Goal: Task Accomplishment & Management: Complete application form

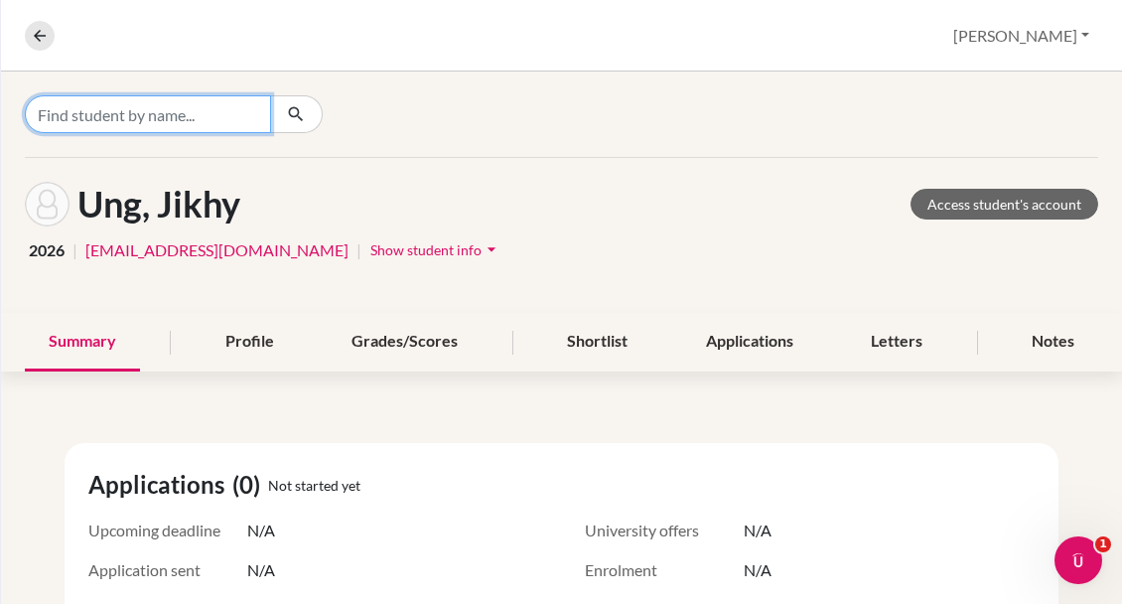
click at [203, 116] on input "Find student by name..." at bounding box center [148, 114] width 246 height 38
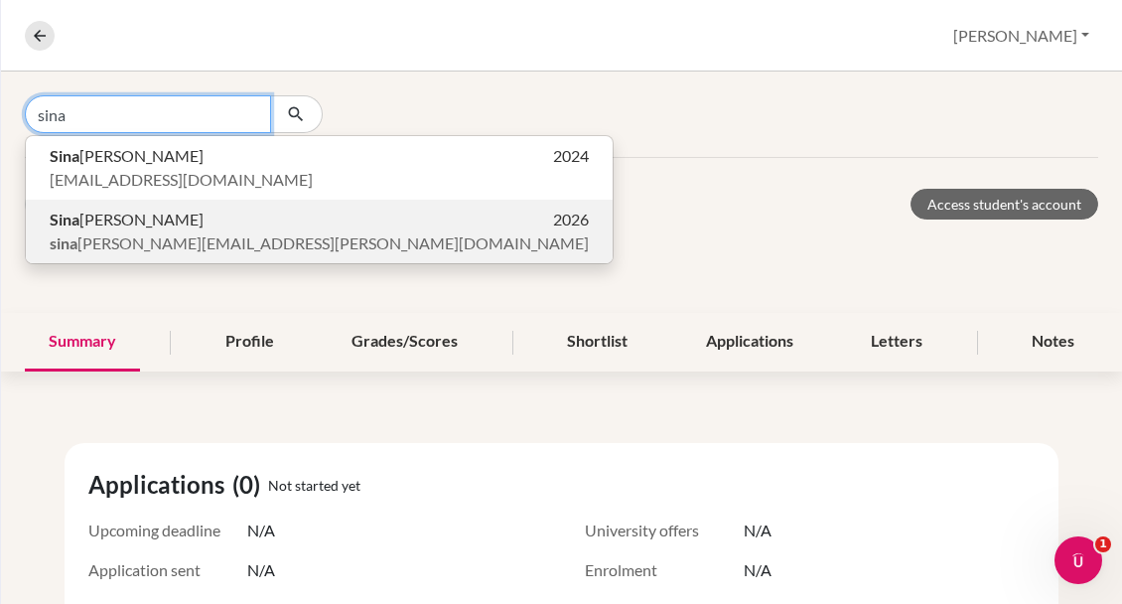
type input "sina"
click at [90, 221] on span "Sina [PERSON_NAME]" at bounding box center [127, 220] width 154 height 24
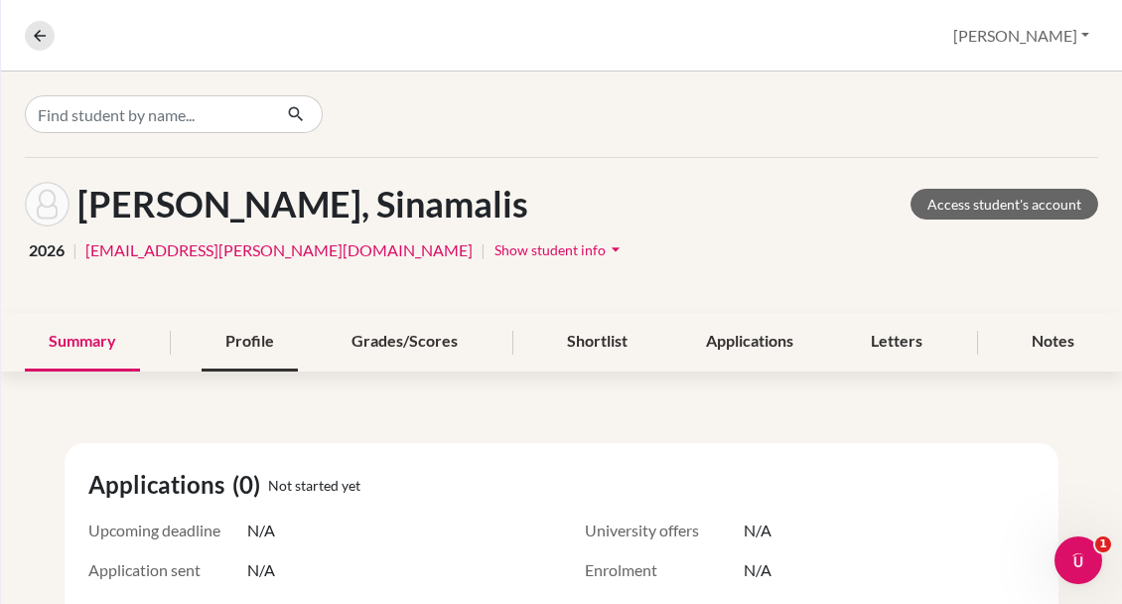
click at [244, 342] on div "Profile" at bounding box center [250, 342] width 96 height 59
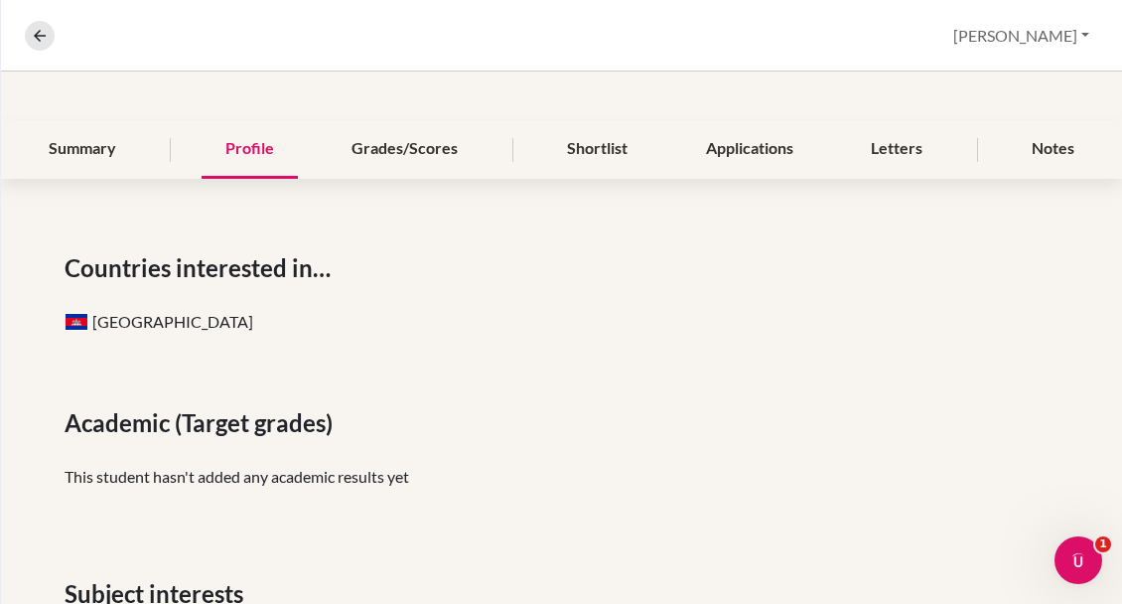
scroll to position [193, 0]
click at [398, 149] on div "Grades/Scores" at bounding box center [405, 149] width 154 height 59
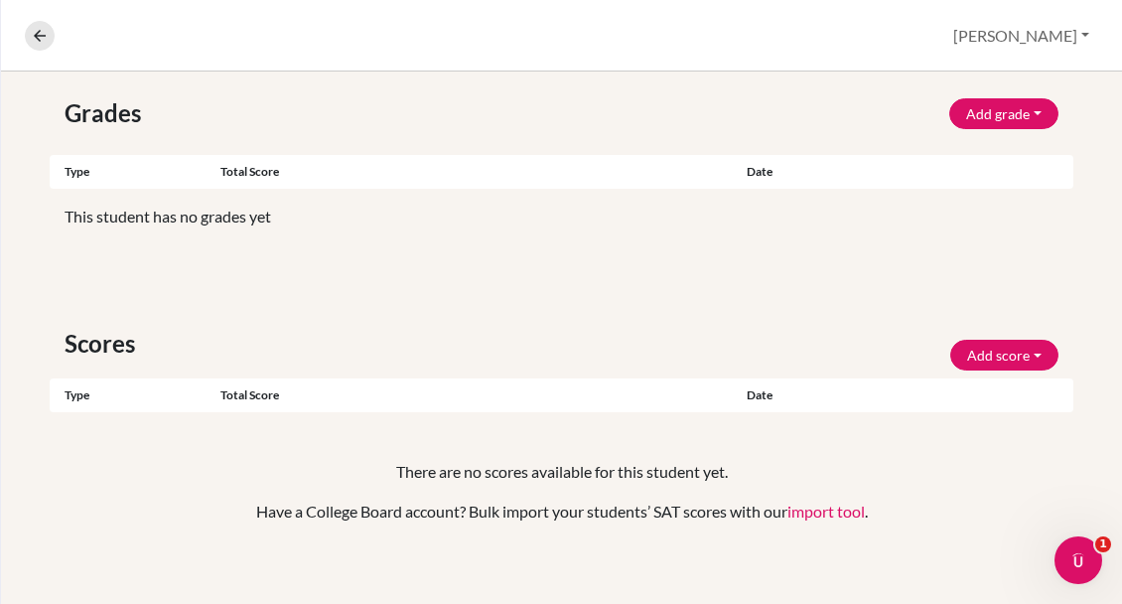
scroll to position [271, 0]
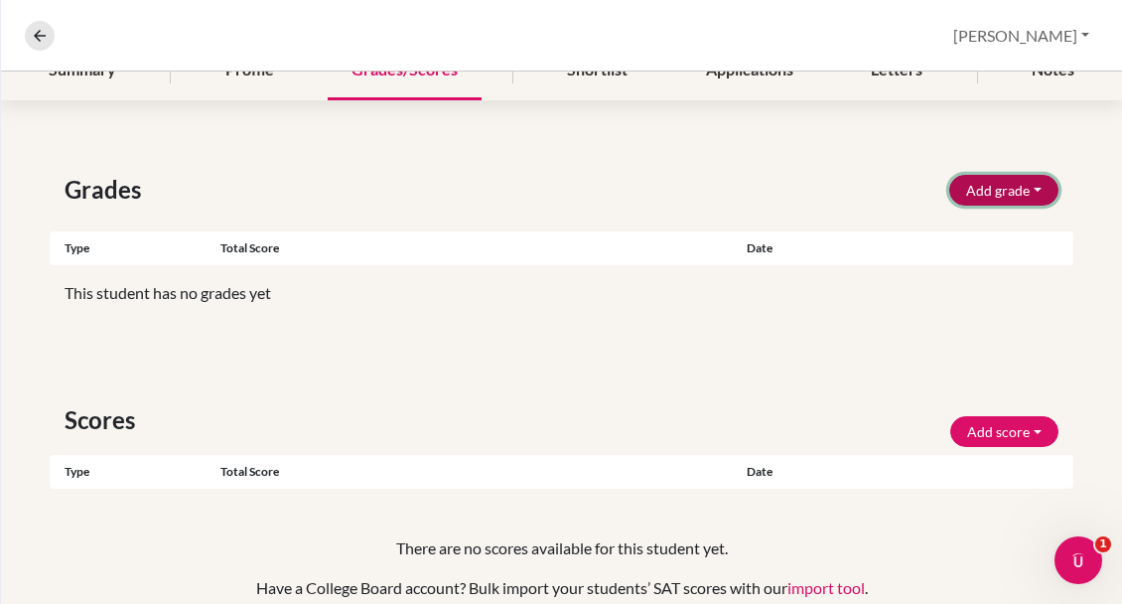
click at [992, 185] on button "Add grade" at bounding box center [1003, 190] width 109 height 31
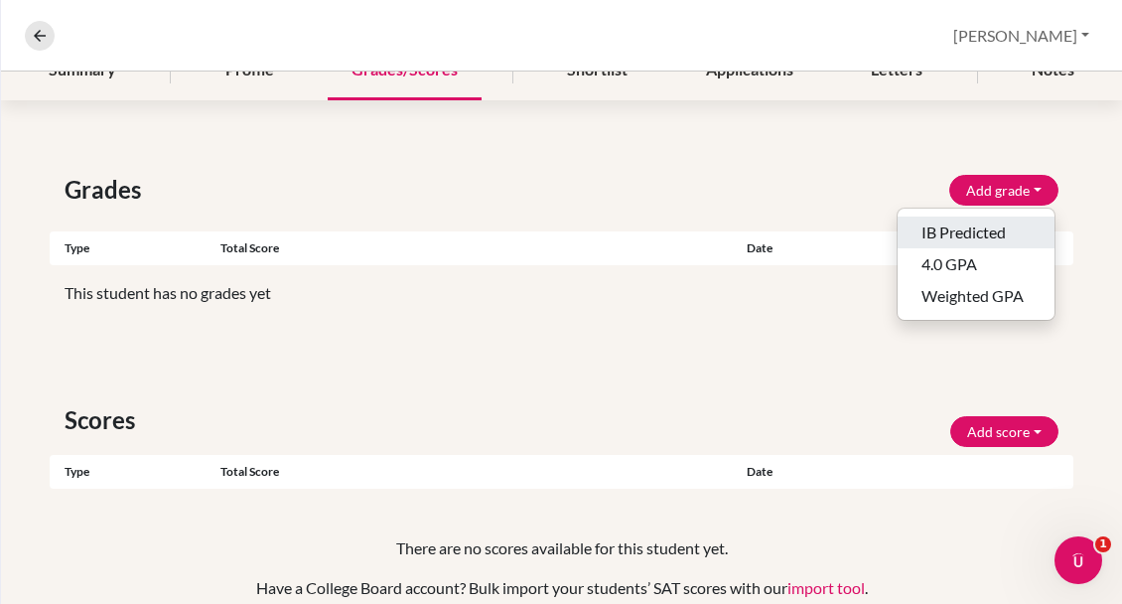
click at [952, 223] on button "IB Predicted" at bounding box center [976, 232] width 157 height 32
select select "HL"
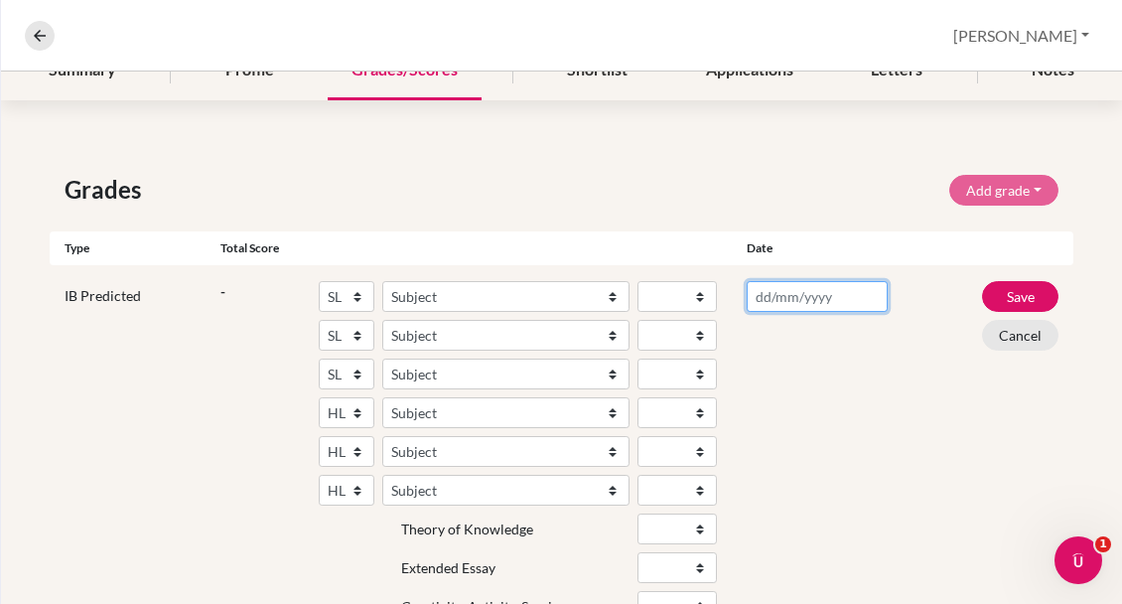
click at [800, 299] on input "text" at bounding box center [817, 296] width 141 height 31
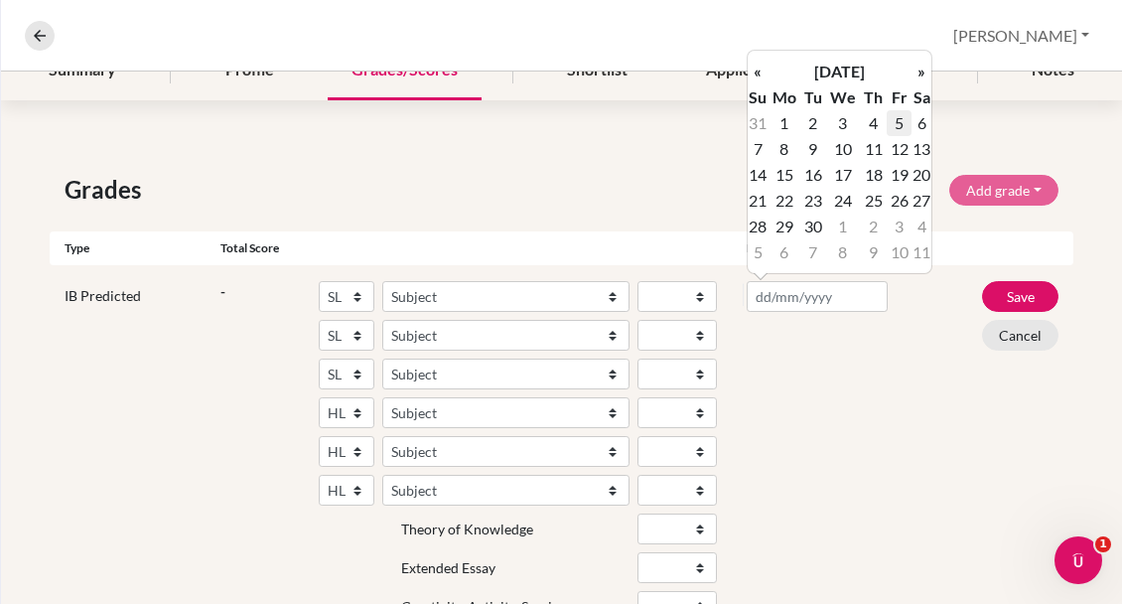
click at [899, 120] on td "5" at bounding box center [899, 123] width 25 height 26
type input "[DATE]"
click at [767, 366] on div "[DATE]" at bounding box center [817, 455] width 171 height 349
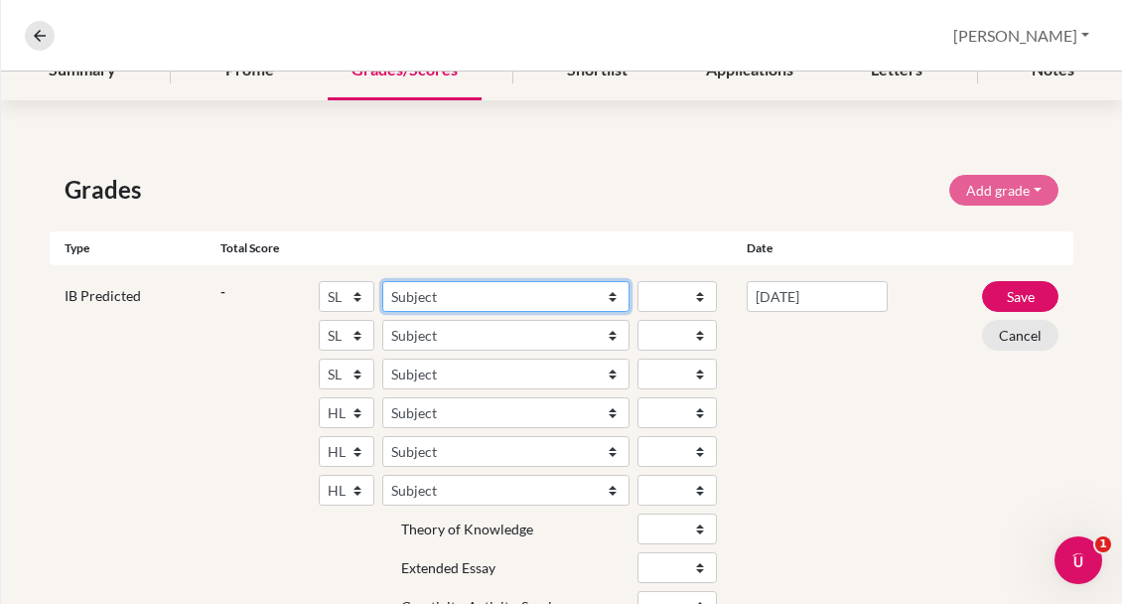
click at [465, 288] on select "Subject Albanian Literature A Amharic Literature A Arabic ab Initio Arabic B Ar…" at bounding box center [505, 296] width 247 height 31
select select "70"
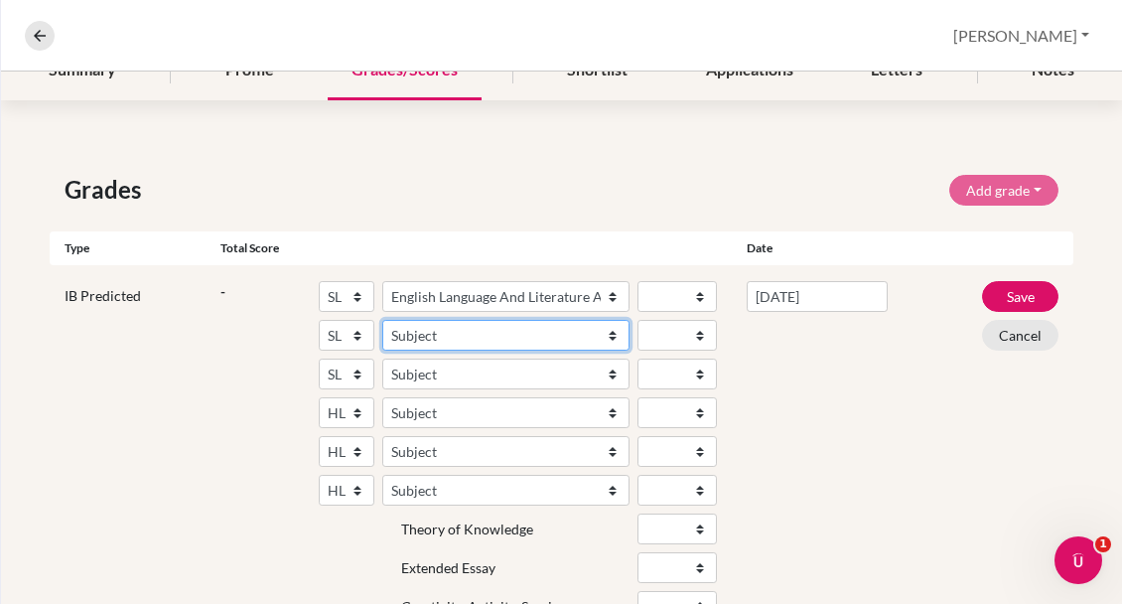
click at [433, 333] on select "Subject Albanian Literature A Amharic Literature A Arabic ab Initio Arabic B Ar…" at bounding box center [505, 335] width 247 height 31
select select "73"
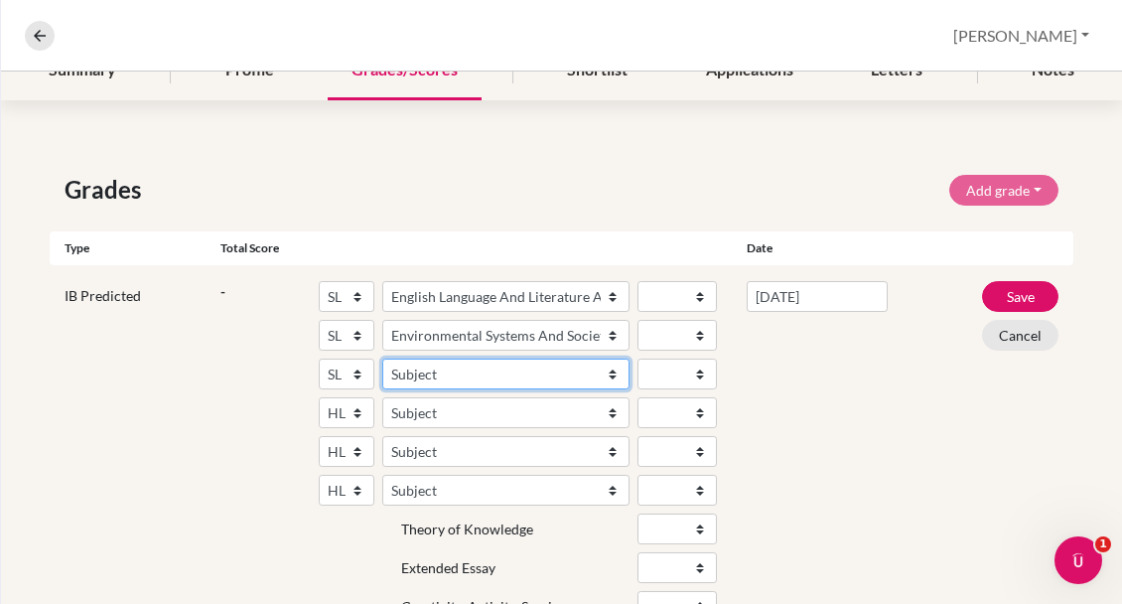
click at [431, 374] on select "Subject Albanian Literature A Amharic Literature A Arabic ab Initio Arabic B Ar…" at bounding box center [505, 374] width 247 height 31
select select "159"
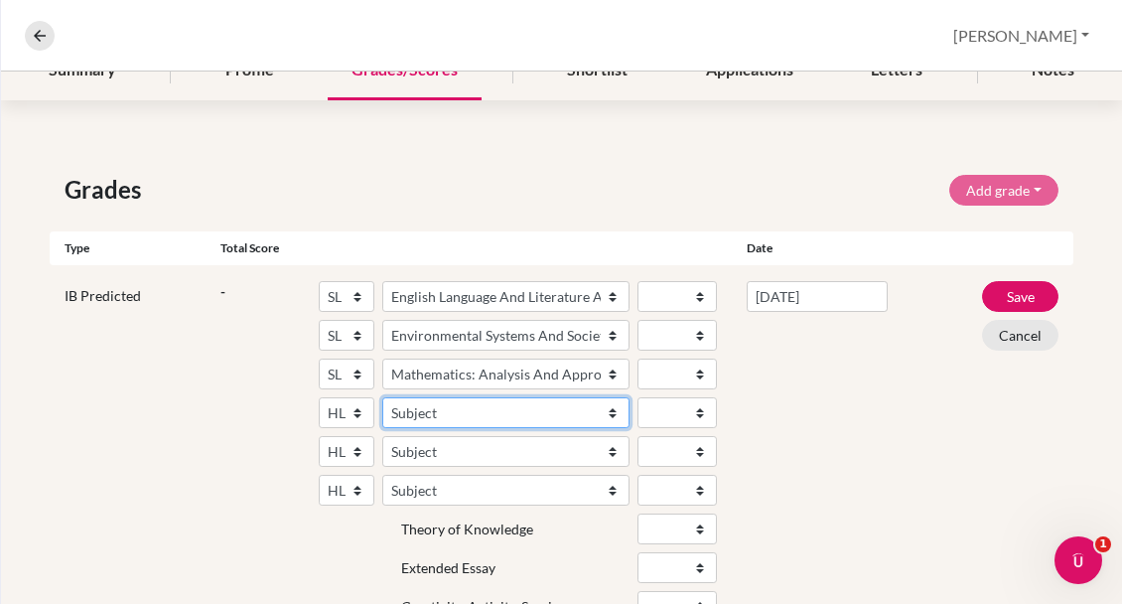
click at [419, 412] on select "Subject Albanian Literature A Amharic Literature A Arabic B Arabic Language And…" at bounding box center [505, 412] width 247 height 31
select select "143"
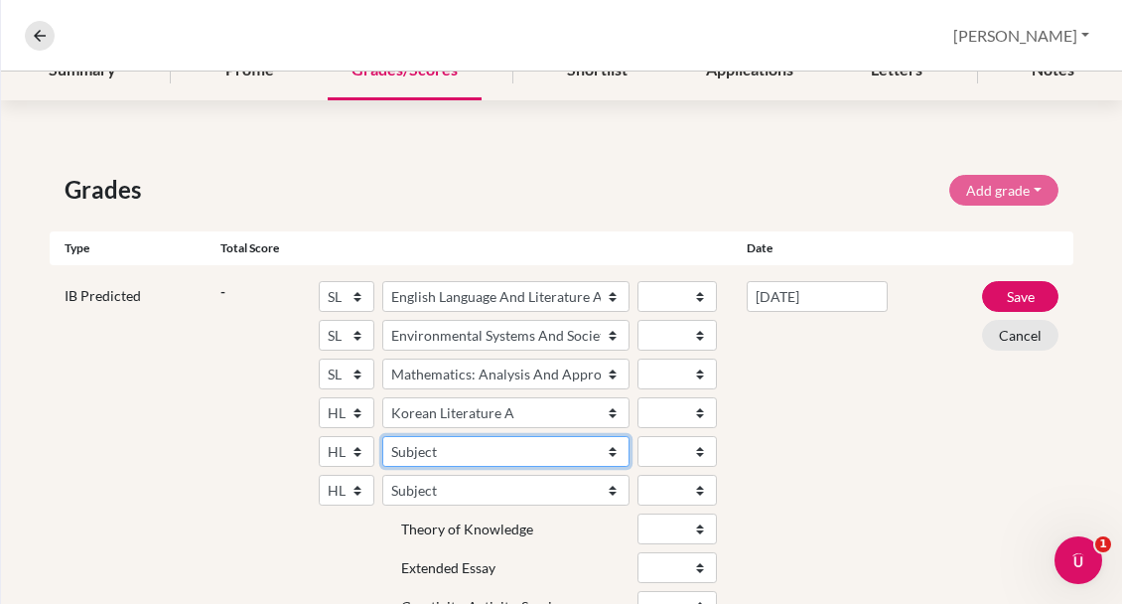
click at [418, 444] on select "Subject Albanian Literature A Amharic Literature A Arabic B Arabic Language And…" at bounding box center [505, 451] width 247 height 31
select select "25"
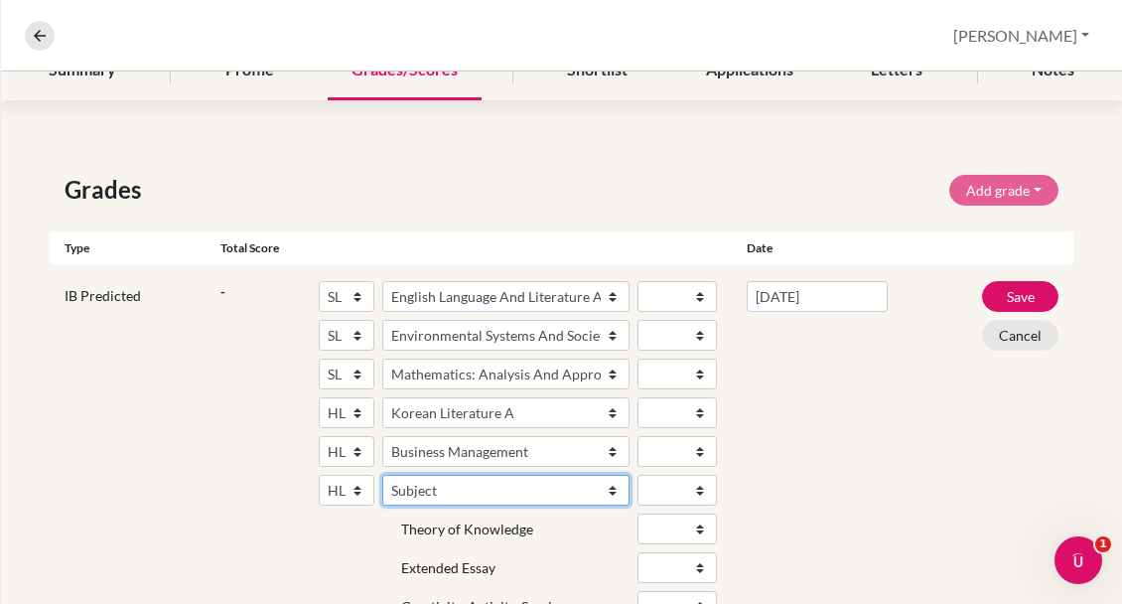
click at [421, 495] on select "Subject Albanian Literature A Amharic Literature A Arabic B Arabic Language And…" at bounding box center [505, 490] width 247 height 31
select select "102"
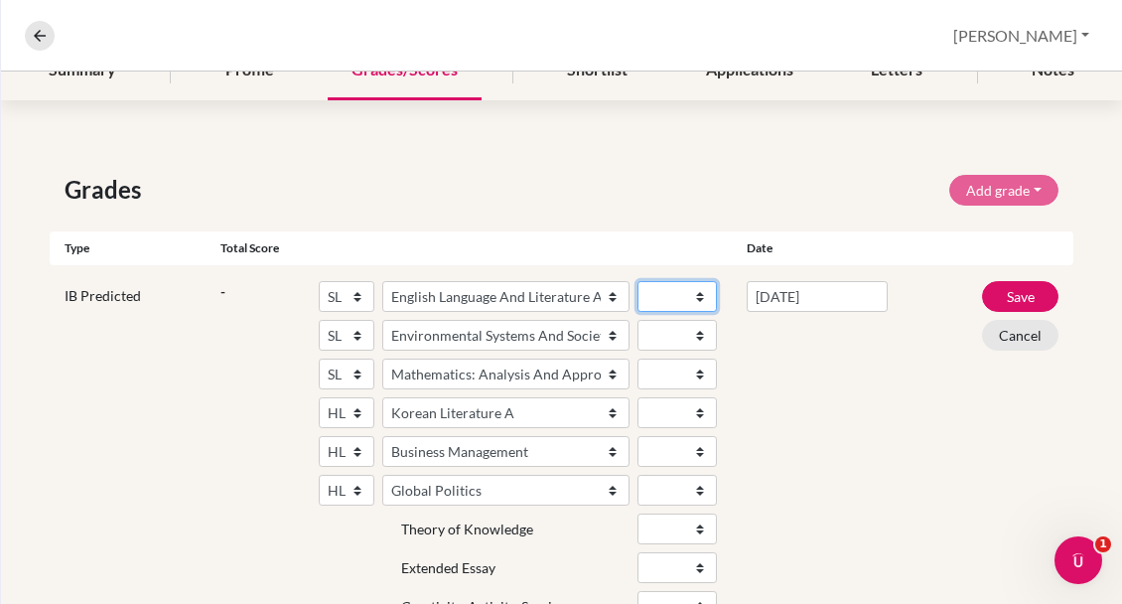
click at [680, 294] on select "1 2 3 4 5 6 7" at bounding box center [677, 296] width 79 height 31
select select "6"
click at [669, 333] on select "1 2 3 4 5 6 7" at bounding box center [677, 335] width 79 height 31
select select "5"
click at [667, 375] on select "1 2 3 4 5 6 7" at bounding box center [677, 374] width 79 height 31
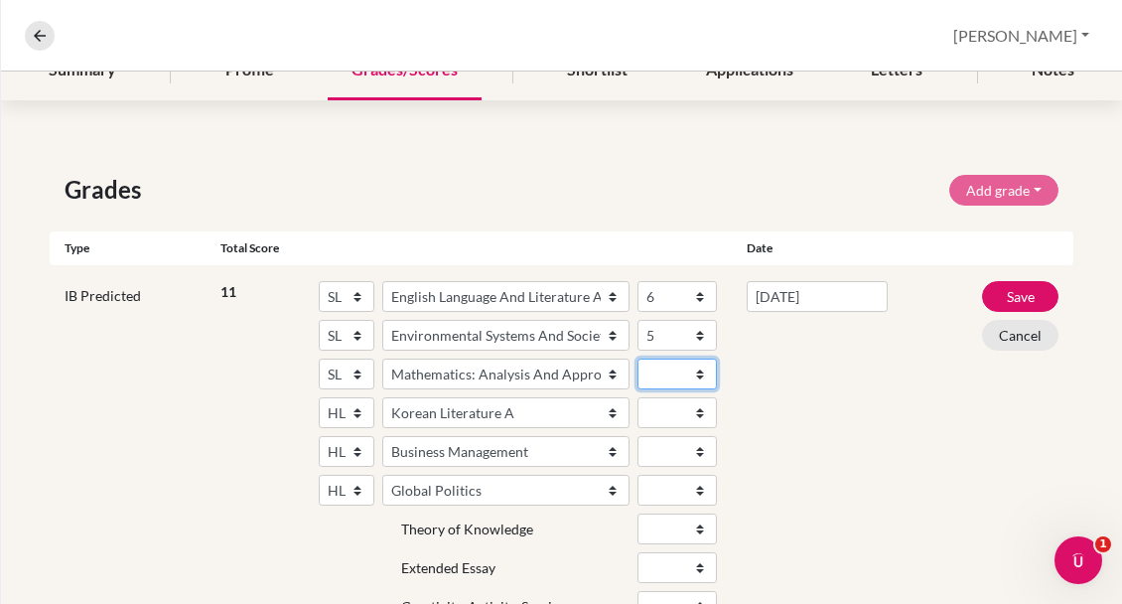
select select "5"
click at [665, 407] on select "1 2 3 4 5 6 7" at bounding box center [677, 412] width 79 height 31
select select "7"
click at [658, 446] on select "1 2 3 4 5 6 7" at bounding box center [677, 451] width 79 height 31
select select "6"
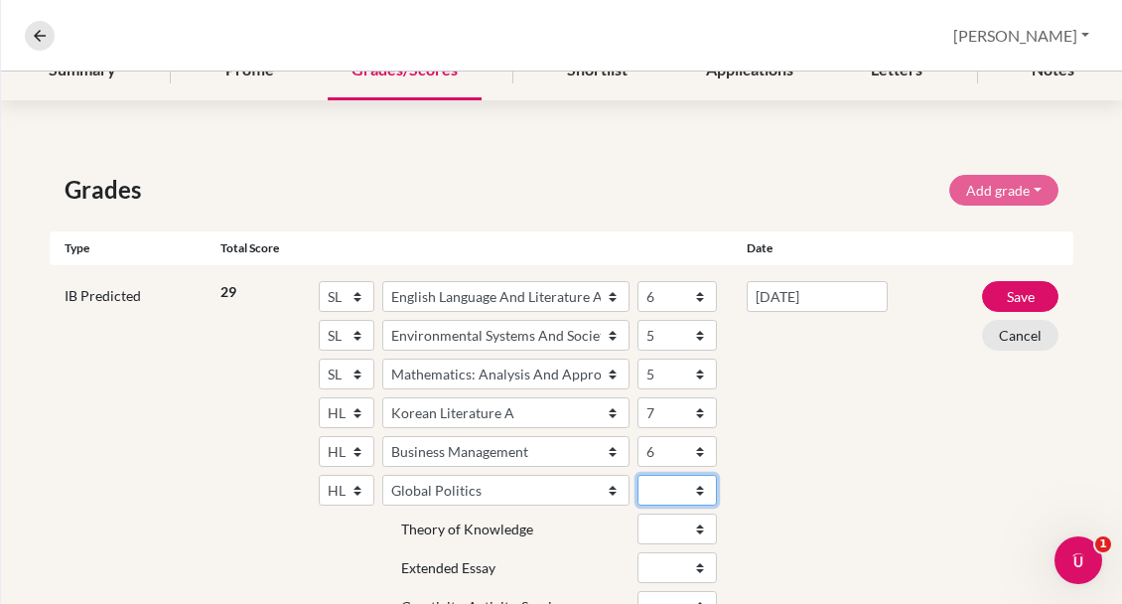
click at [666, 487] on select "1 2 3 4 5 6 7" at bounding box center [677, 490] width 79 height 31
select select "6"
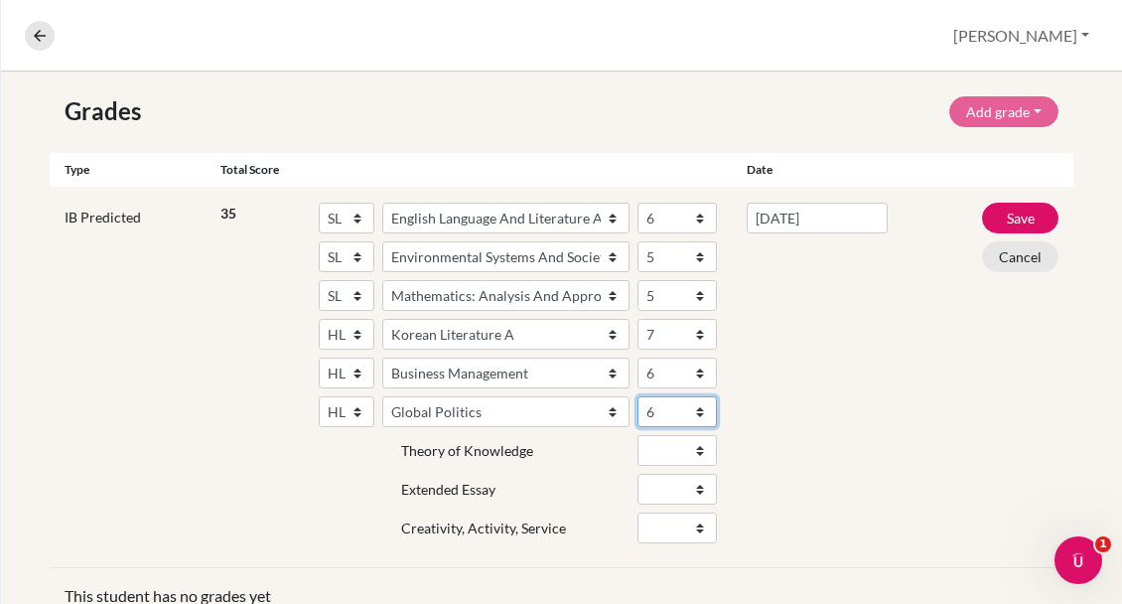
scroll to position [356, 0]
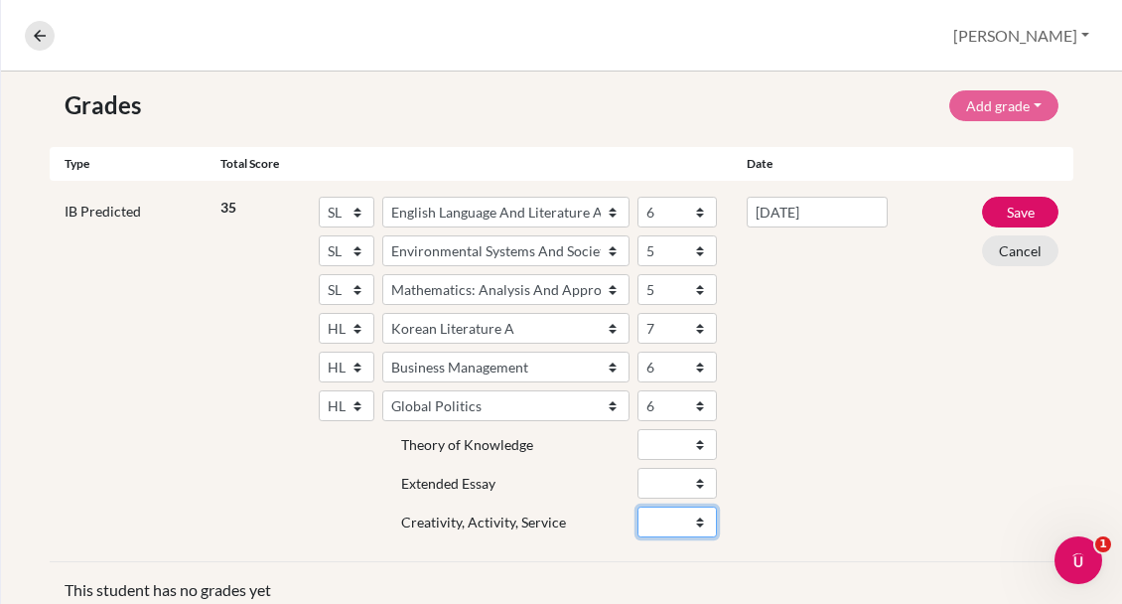
click at [641, 516] on select "Fail Pass" at bounding box center [677, 521] width 79 height 31
select select "Pass"
click at [751, 449] on div "[DATE]" at bounding box center [817, 371] width 171 height 349
click at [1031, 207] on button "Save" at bounding box center [1020, 212] width 76 height 31
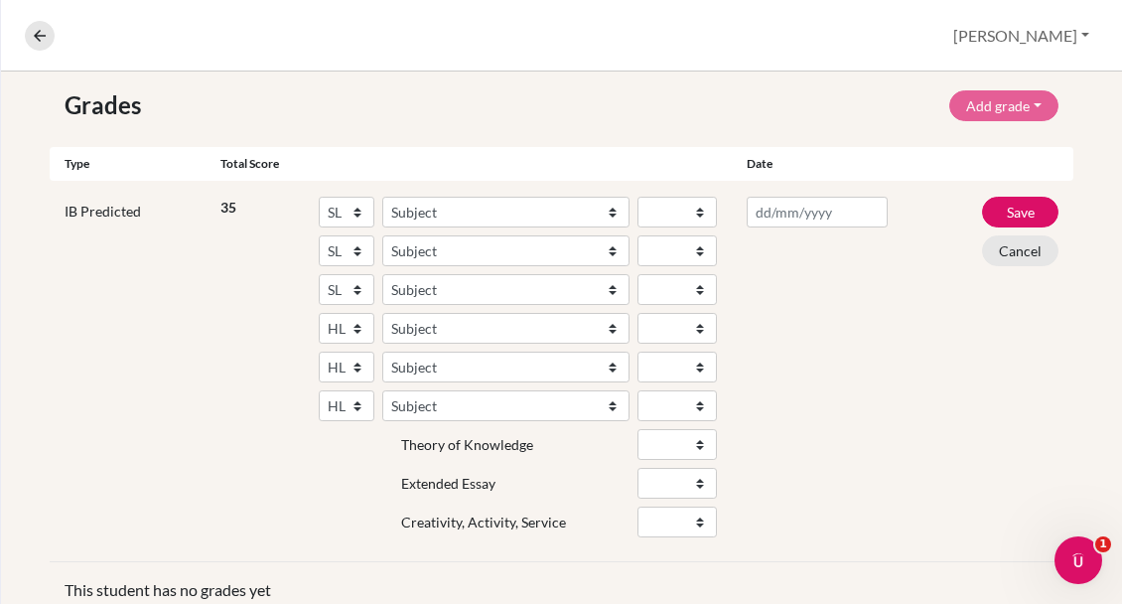
scroll to position [402, 0]
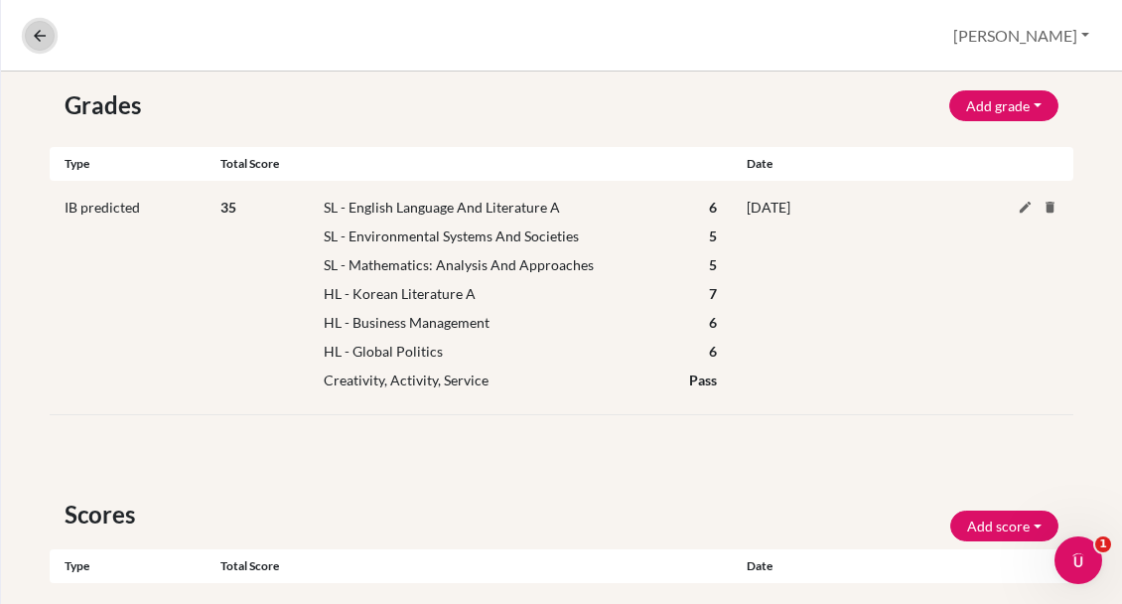
click at [42, 31] on icon at bounding box center [40, 36] width 18 height 18
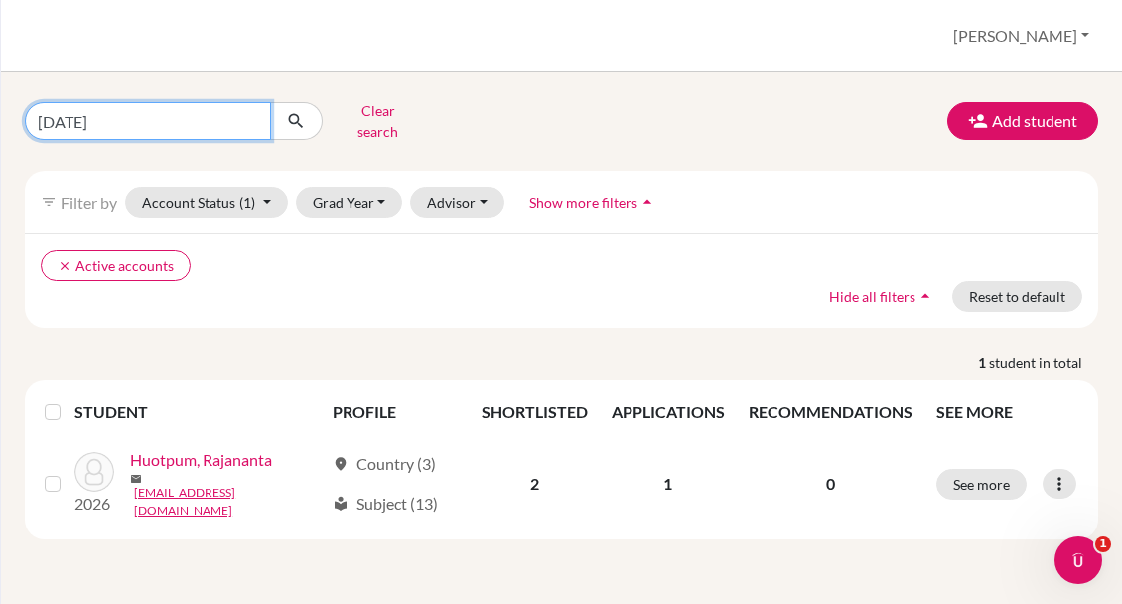
click at [58, 117] on input "[DATE]" at bounding box center [148, 121] width 246 height 38
type input "sina"
click button "submit" at bounding box center [296, 121] width 53 height 38
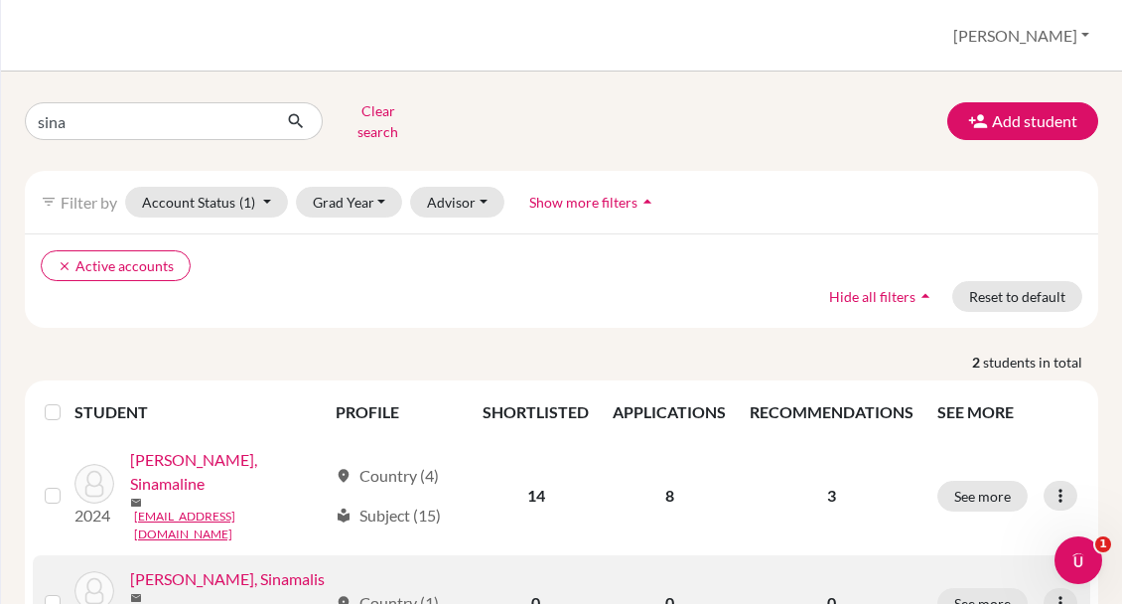
click at [209, 567] on link "[PERSON_NAME], Sinamalis" at bounding box center [227, 579] width 195 height 24
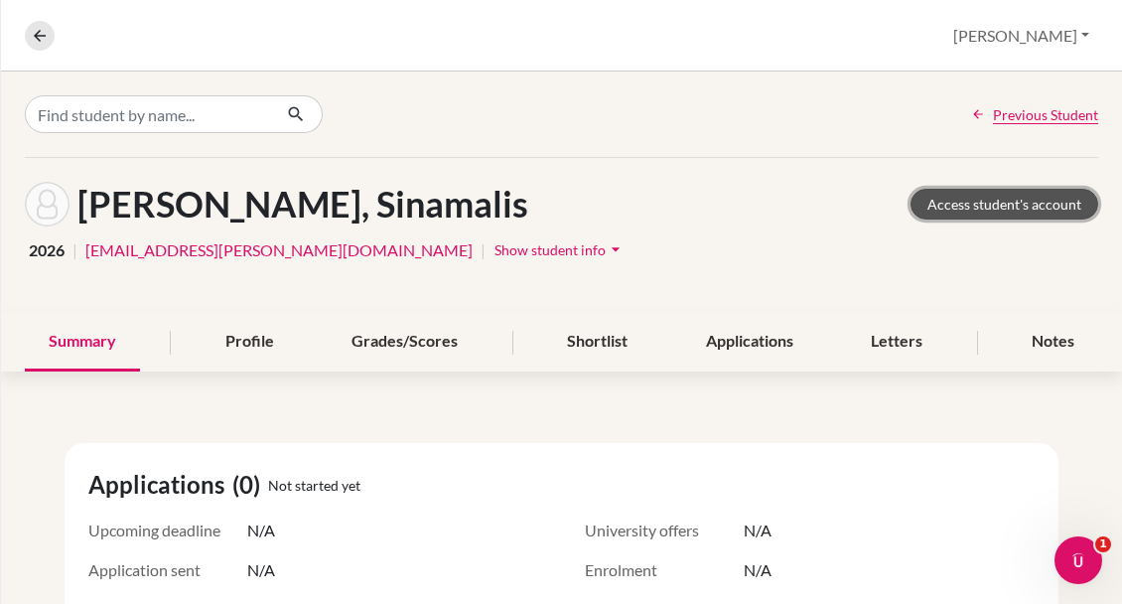
click at [979, 202] on link "Access student's account" at bounding box center [1005, 204] width 188 height 31
